Goal: Information Seeking & Learning: Find specific fact

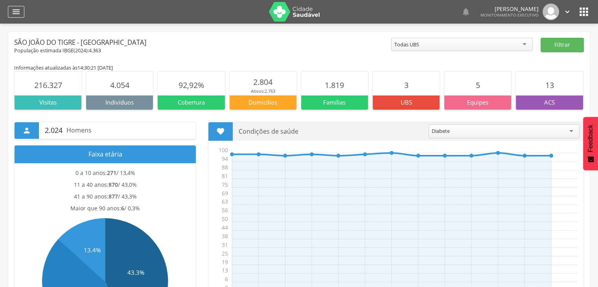
click at [19, 15] on icon "" at bounding box center [15, 11] width 9 height 9
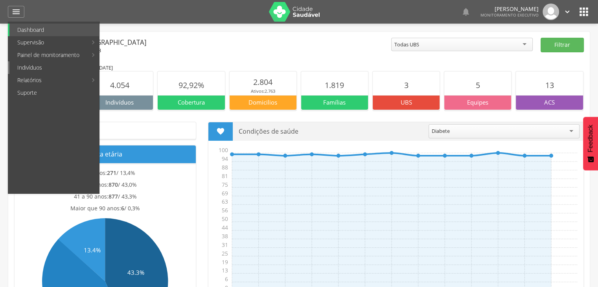
click at [39, 72] on link "Indivíduos" at bounding box center [54, 67] width 90 height 13
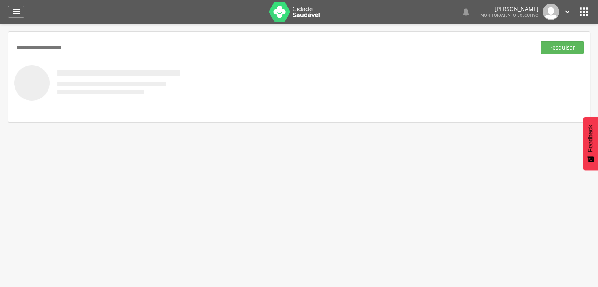
click at [541, 41] on button "Pesquisar" at bounding box center [562, 47] width 43 height 13
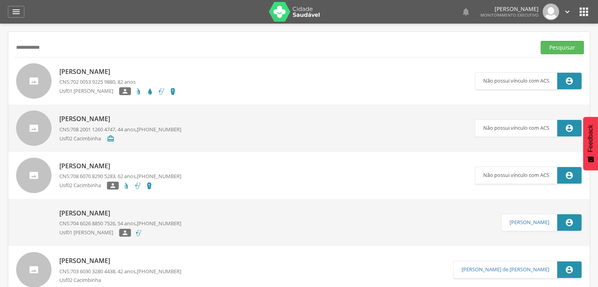
click at [541, 41] on button "Pesquisar" at bounding box center [562, 47] width 43 height 13
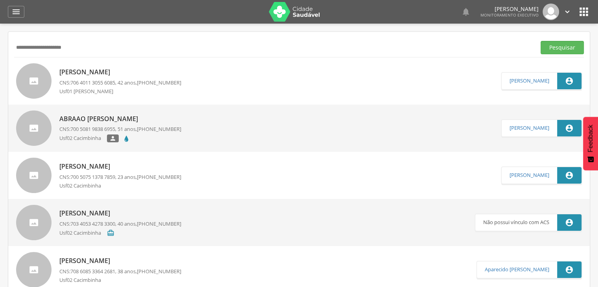
click at [541, 41] on button "Pesquisar" at bounding box center [562, 47] width 43 height 13
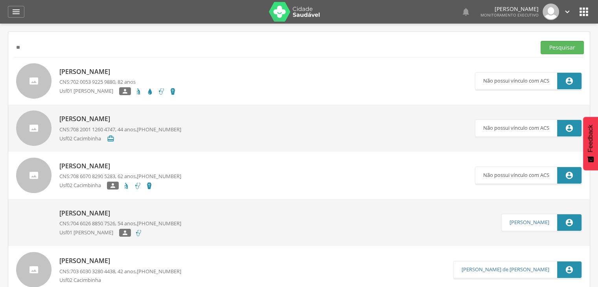
type input "*"
type input "*******"
click at [541, 41] on button "Pesquisar" at bounding box center [562, 47] width 43 height 13
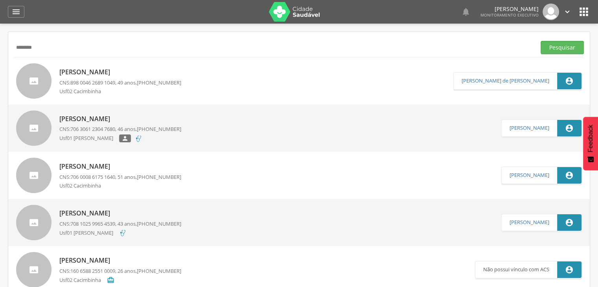
click at [74, 171] on div "[PERSON_NAME] CNS: 706 0008 6175 1640 , 51 anos, [PHONE_NUMBER] Usf02 Cacimbinha" at bounding box center [120, 175] width 122 height 31
type input "**********"
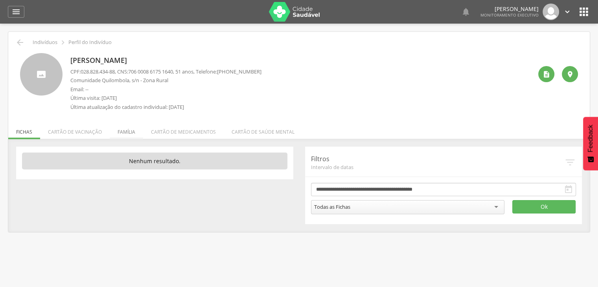
click at [128, 130] on li "Família" at bounding box center [126, 130] width 33 height 18
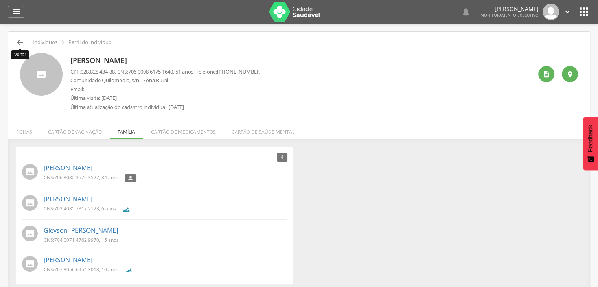
click at [18, 40] on icon "" at bounding box center [19, 42] width 9 height 9
